Goal: Book appointment/travel/reservation

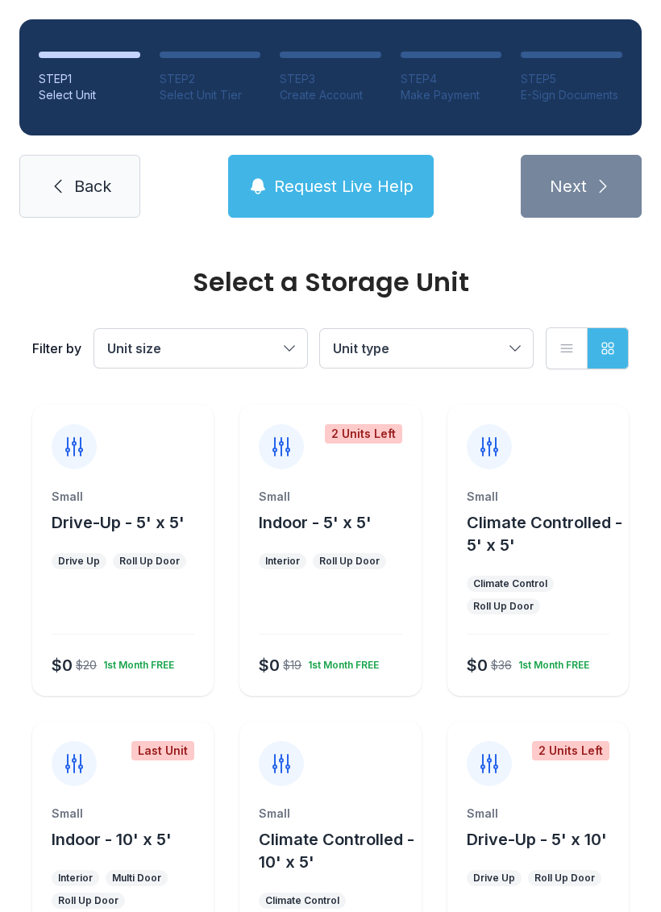
click at [535, 840] on span "Drive-Up - 5' x 10'" at bounding box center [537, 839] width 140 height 19
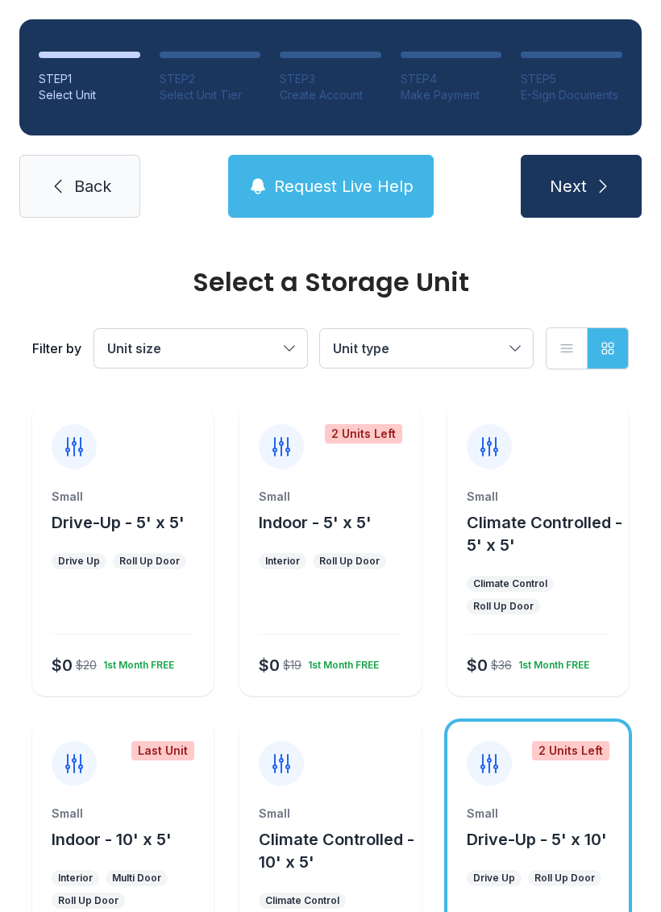
click at [592, 181] on button "Next" at bounding box center [581, 186] width 121 height 63
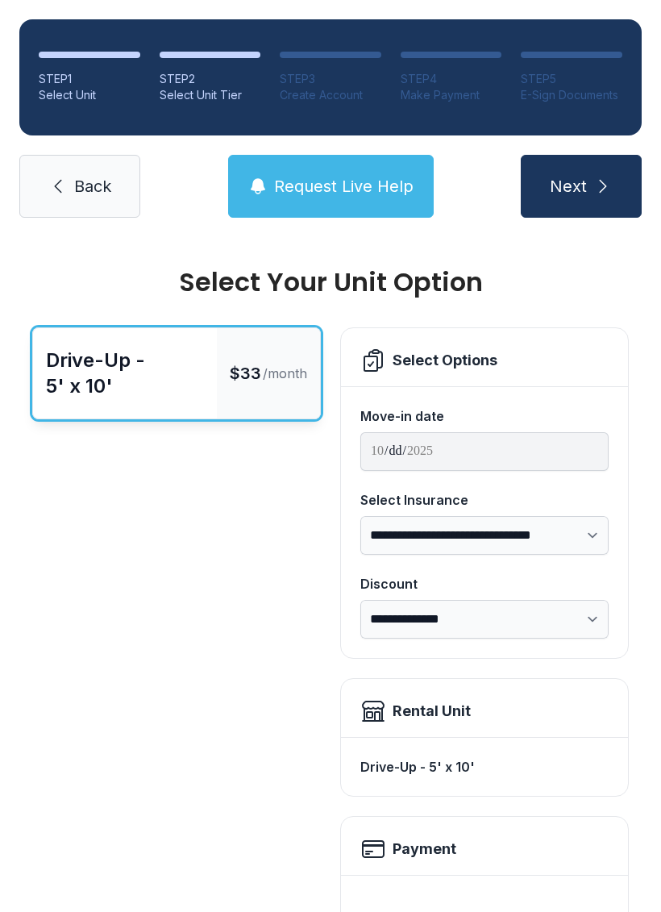
click at [600, 186] on icon "submit" at bounding box center [603, 186] width 19 height 19
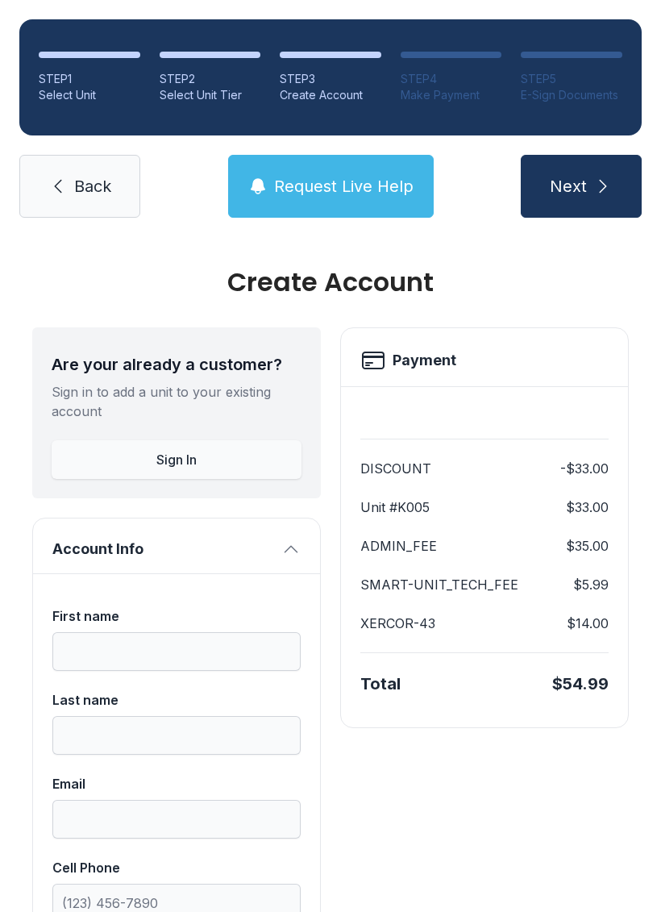
click at [81, 194] on span "Back" at bounding box center [92, 186] width 37 height 23
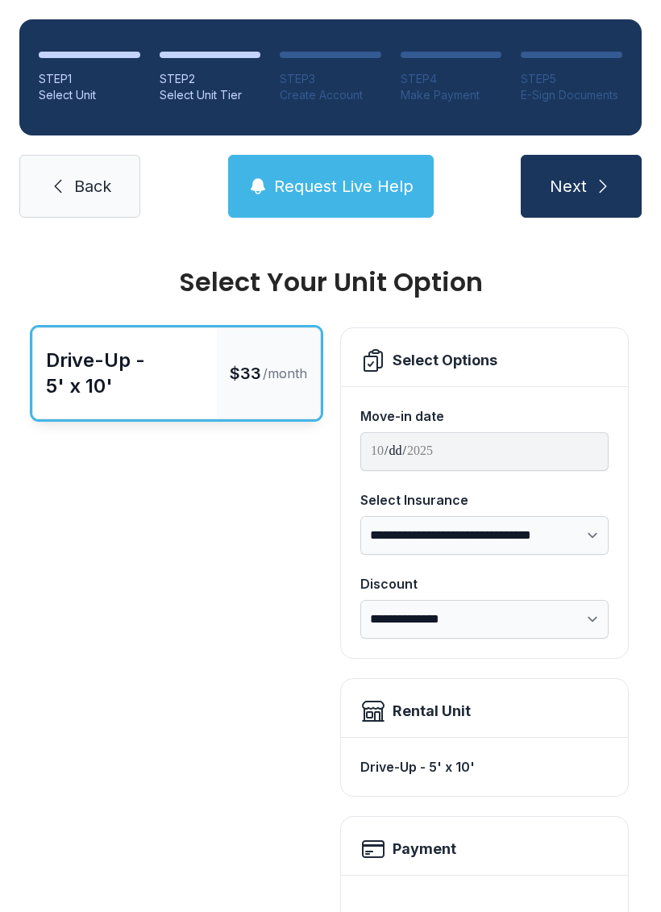
click at [64, 193] on icon at bounding box center [57, 186] width 19 height 19
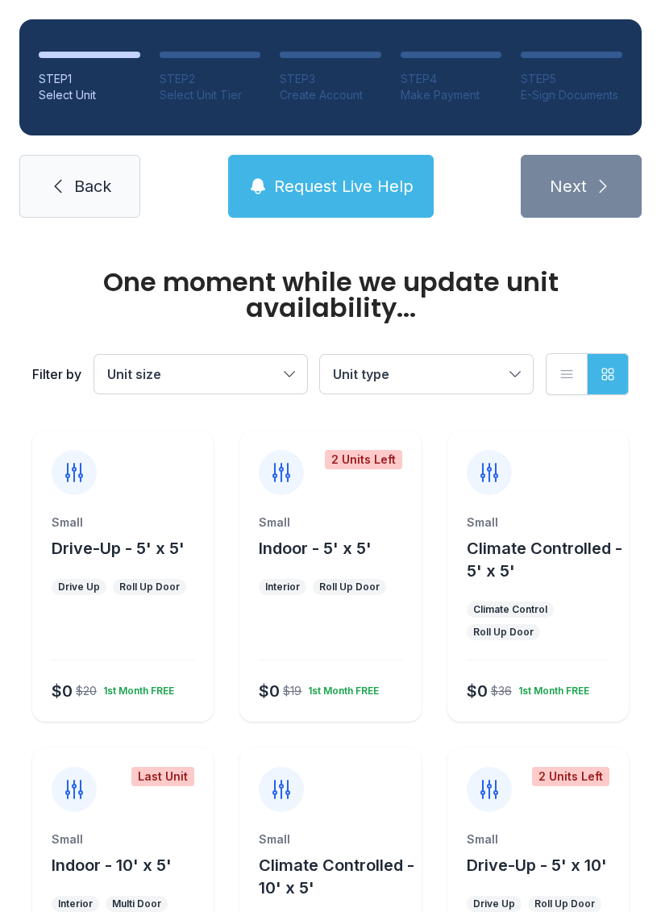
click at [60, 186] on icon at bounding box center [57, 186] width 19 height 19
